Goal: Transaction & Acquisition: Obtain resource

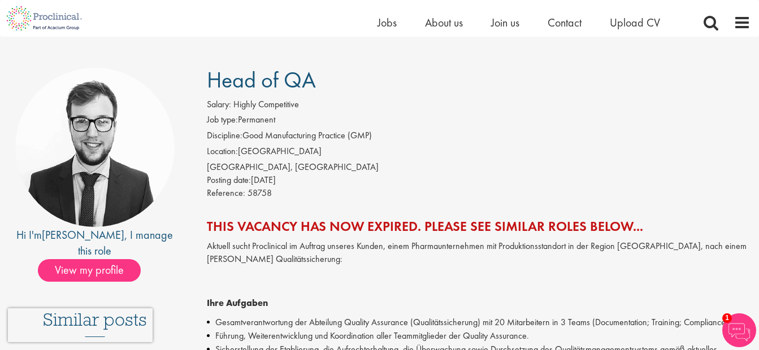
scroll to position [23, 0]
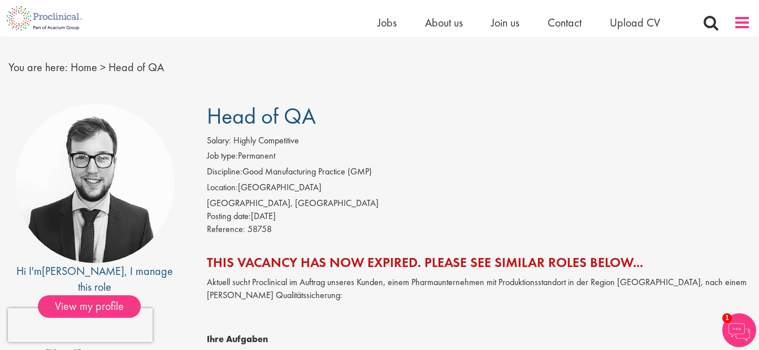
click at [739, 22] on span at bounding box center [741, 22] width 17 height 17
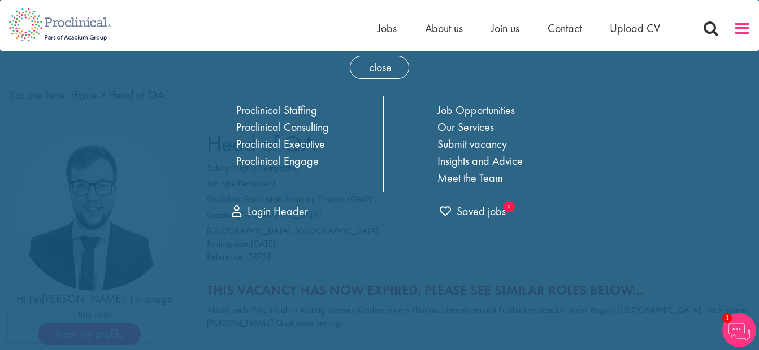
scroll to position [0, 0]
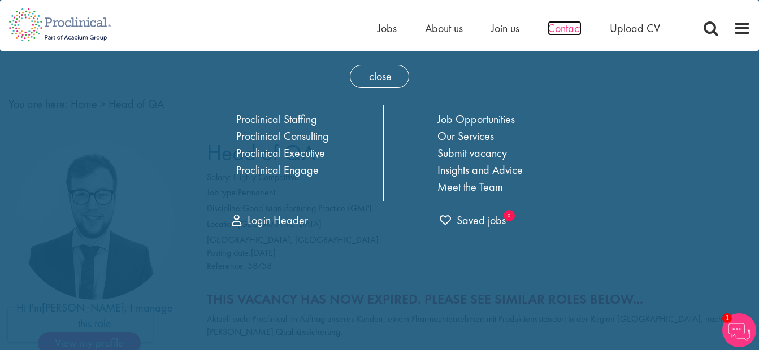
click at [562, 28] on span "Contact" at bounding box center [565, 28] width 34 height 15
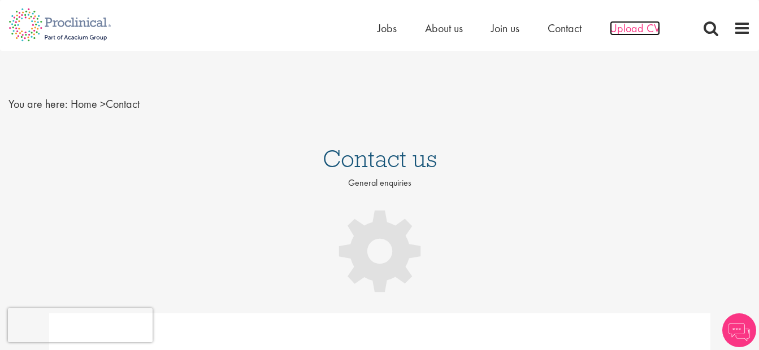
click at [648, 29] on span "Upload CV" at bounding box center [635, 28] width 50 height 15
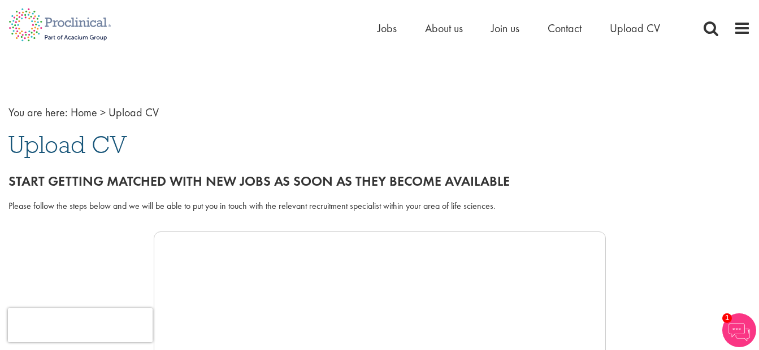
click at [556, 10] on div "Home Jobs About us Join us Contact Upload CV" at bounding box center [375, 21] width 750 height 42
